Goal: Information Seeking & Learning: Learn about a topic

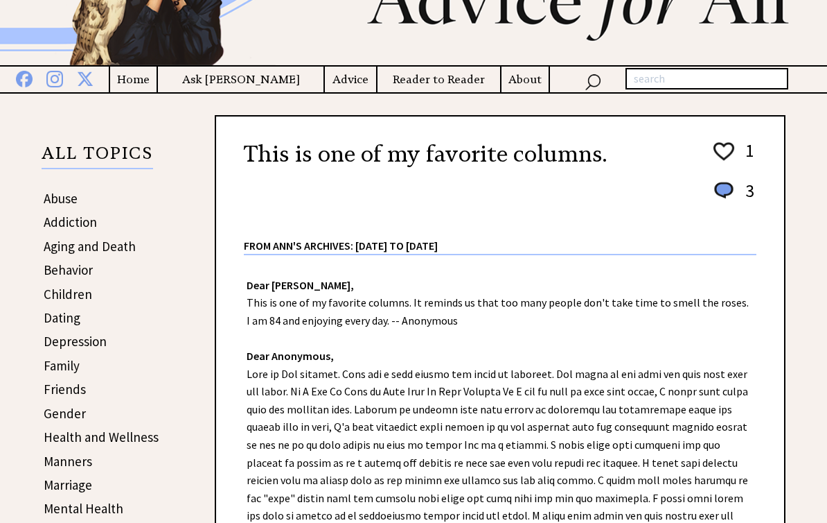
scroll to position [128, 0]
click at [69, 197] on link "Abuse" at bounding box center [61, 198] width 34 height 17
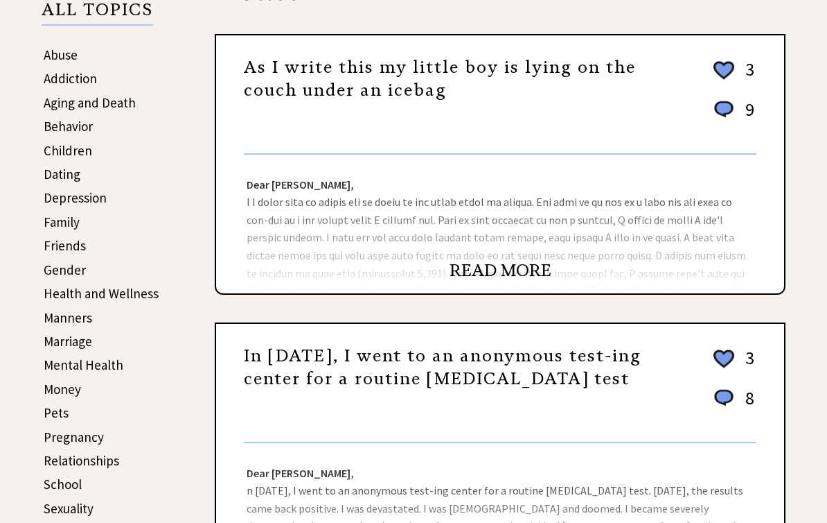
scroll to position [271, 0]
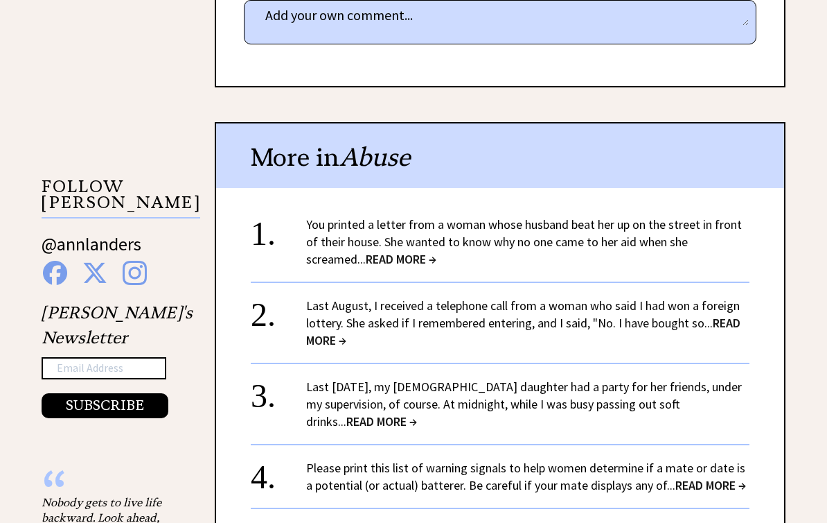
scroll to position [1200, 0]
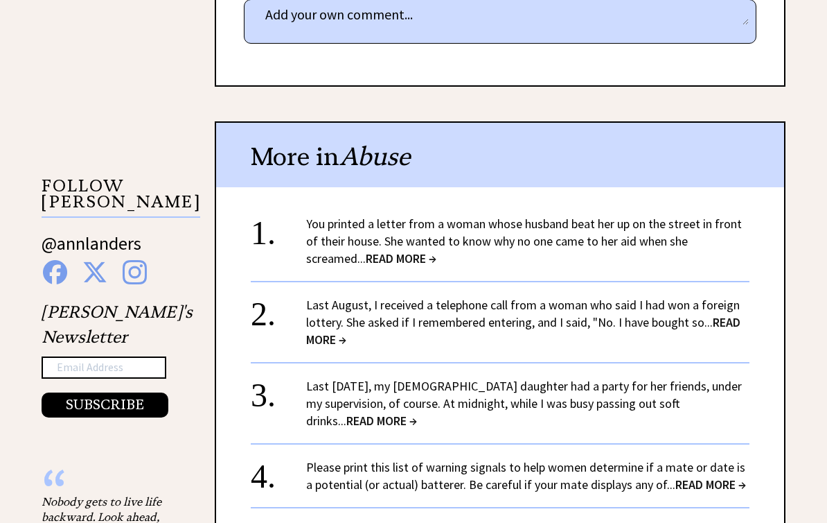
click at [366, 250] on span "READ MORE →" at bounding box center [401, 258] width 71 height 16
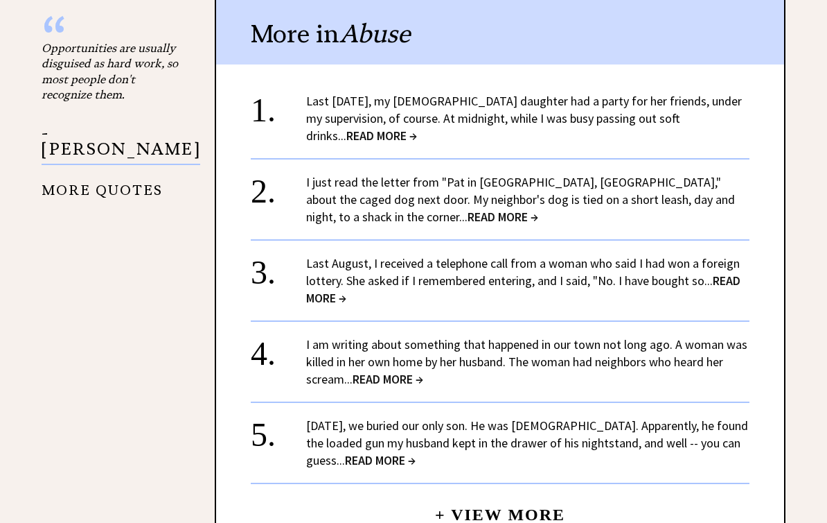
scroll to position [1758, 0]
click at [417, 127] on span "READ MORE →" at bounding box center [382, 135] width 71 height 16
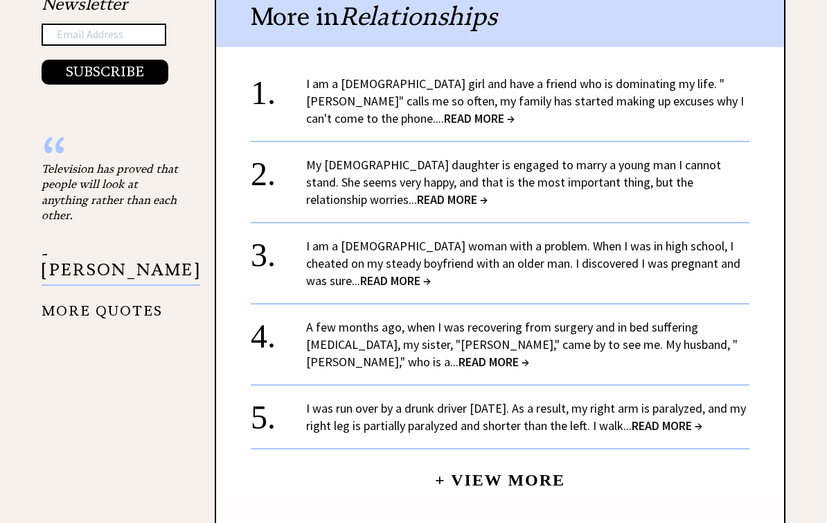
scroll to position [1533, 0]
click at [444, 110] on span "READ MORE →" at bounding box center [479, 118] width 71 height 16
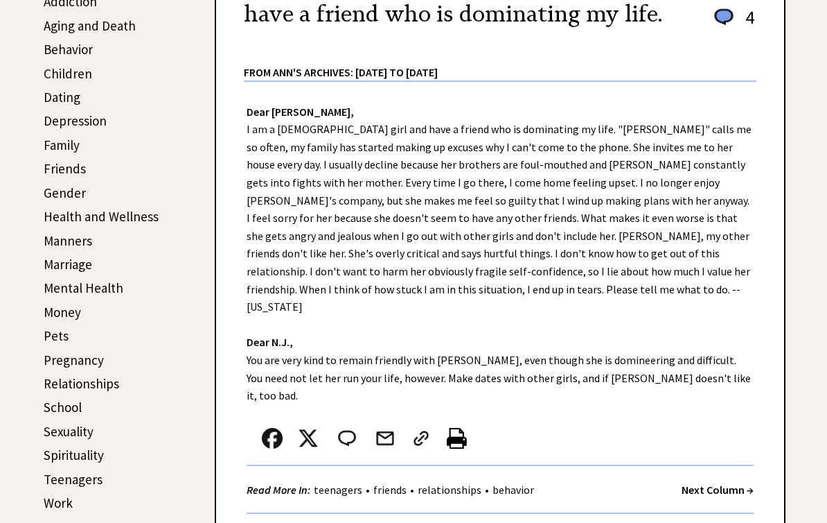
scroll to position [349, 0]
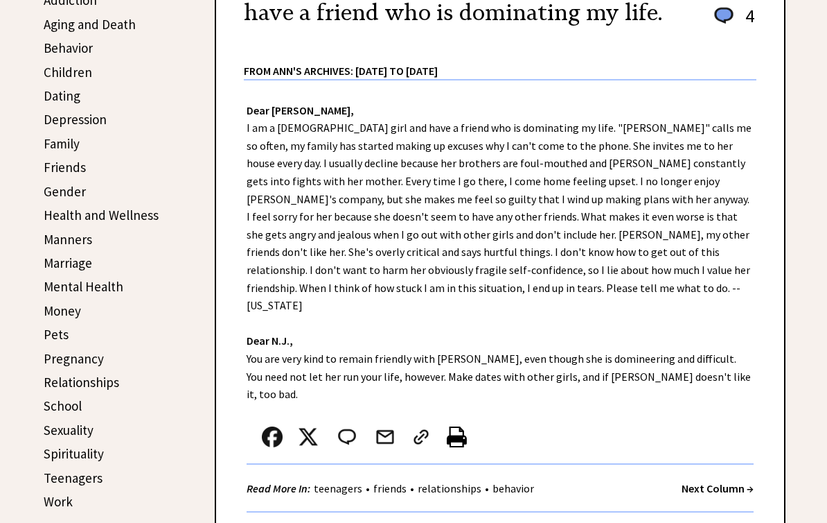
click at [662, 150] on div "Dear [PERSON_NAME], Dear N.J., You are very kind to remain friendly with [PERSO…" at bounding box center [500, 296] width 568 height 432
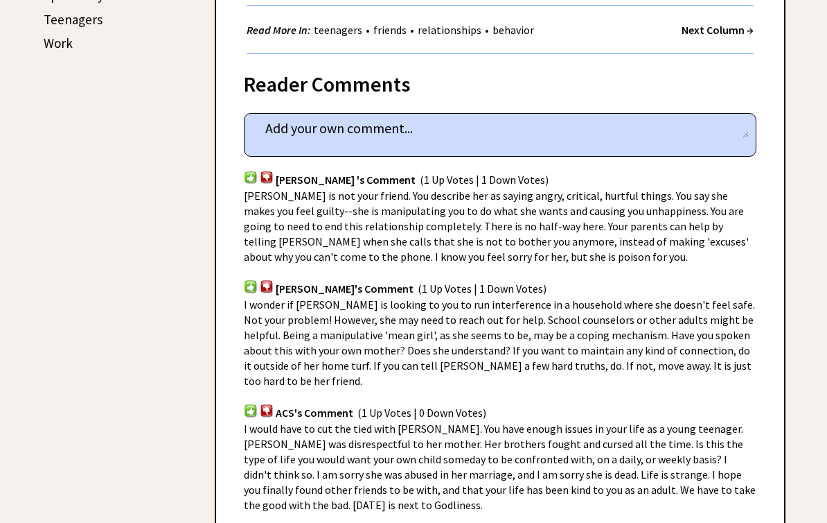
scroll to position [809, 0]
